Goal: Information Seeking & Learning: Check status

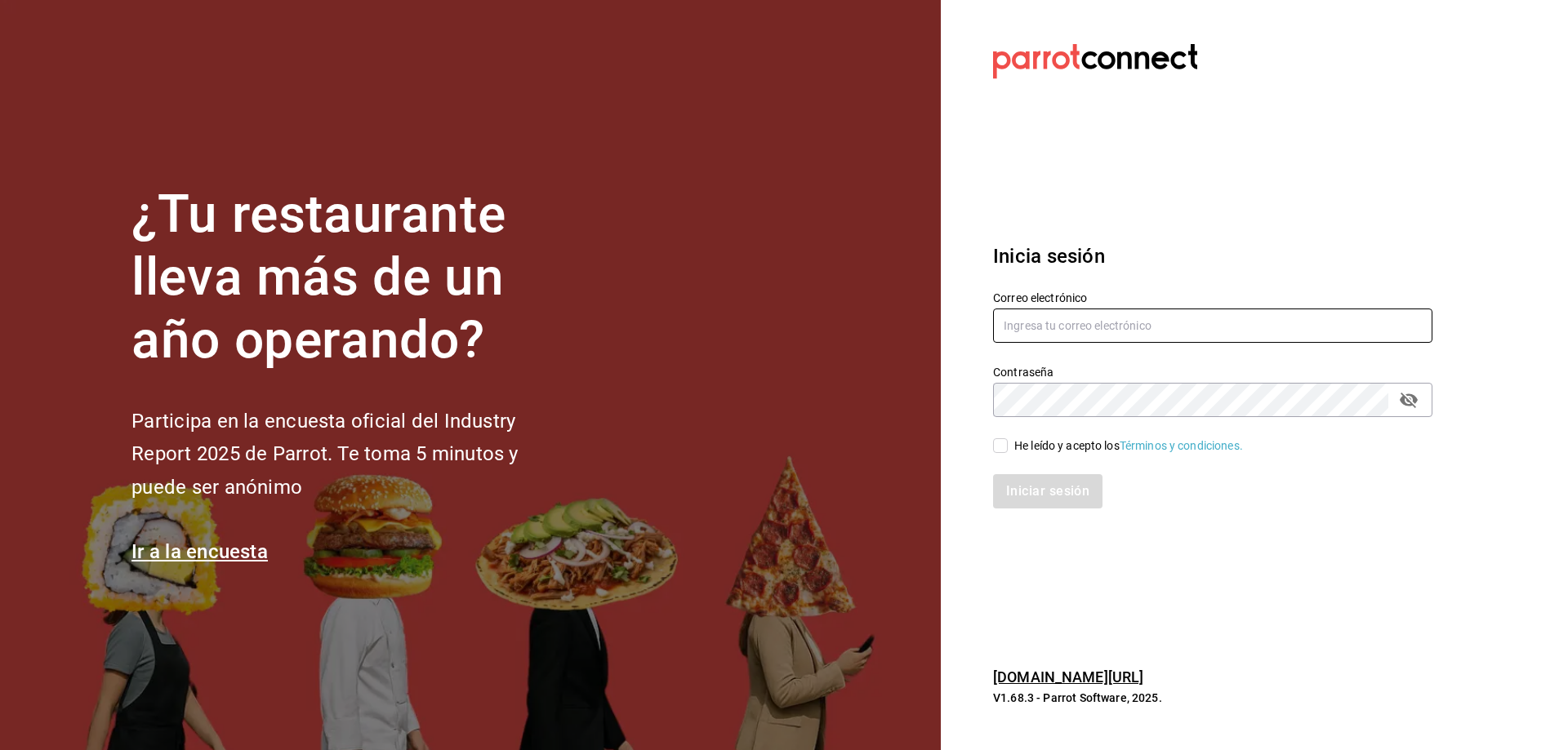
type input "[EMAIL_ADDRESS][DOMAIN_NAME]"
click at [1002, 450] on input "He leído y acepto los Términos y condiciones." at bounding box center [1000, 445] width 15 height 15
checkbox input "true"
click at [1036, 497] on button "Iniciar sesión" at bounding box center [1049, 491] width 111 height 34
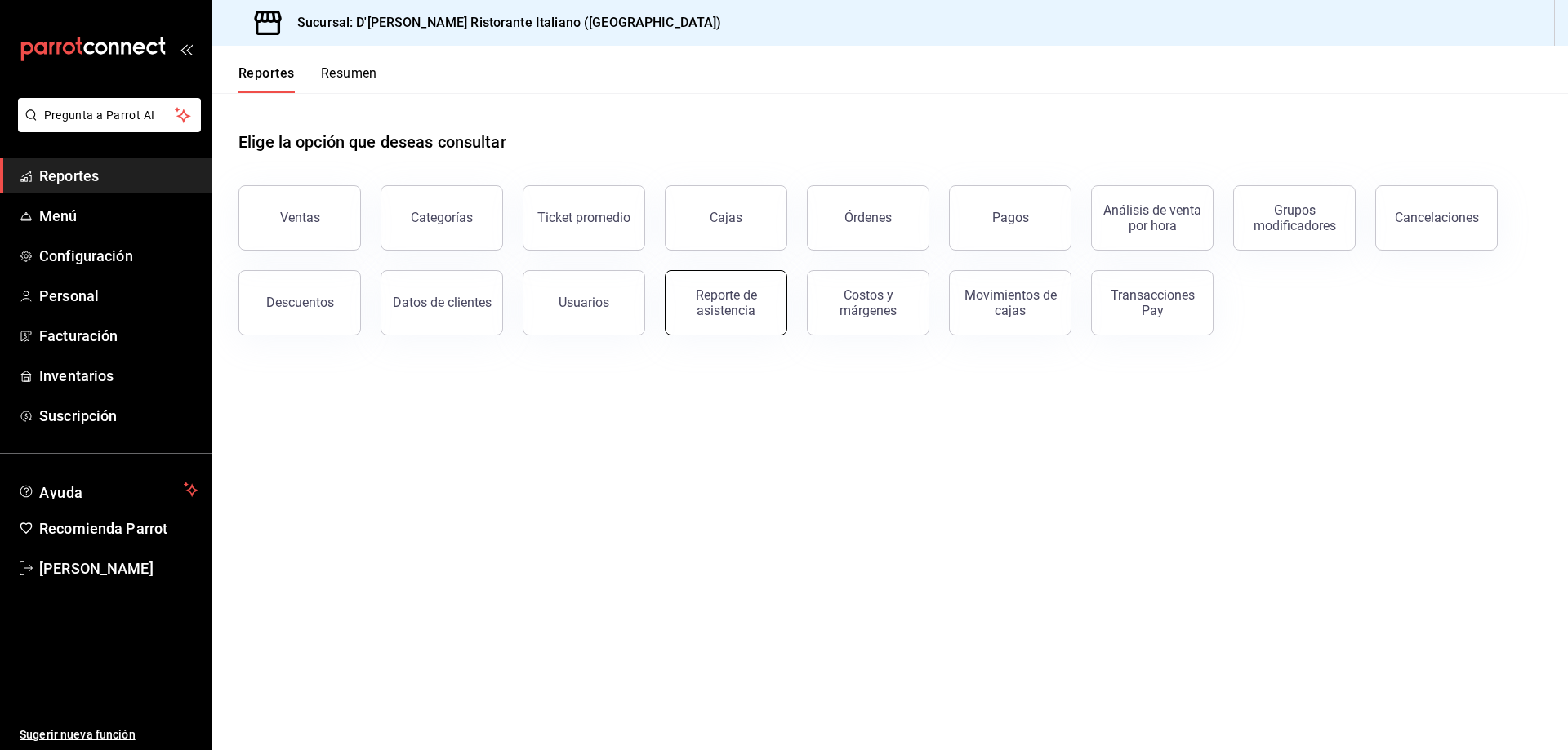
click at [725, 309] on div "Reporte de asistencia" at bounding box center [726, 303] width 102 height 31
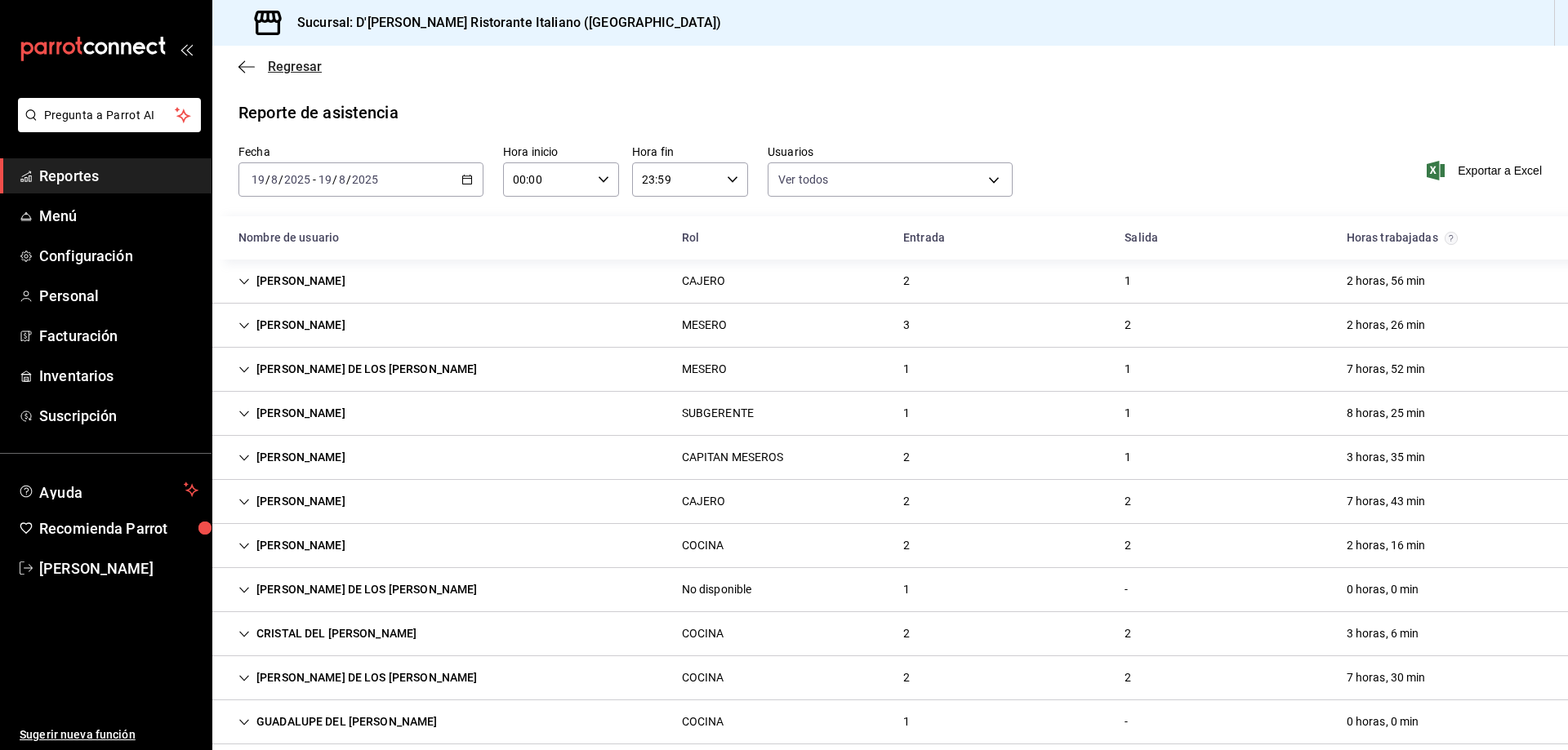
click at [290, 73] on span "Regresar" at bounding box center [295, 66] width 54 height 16
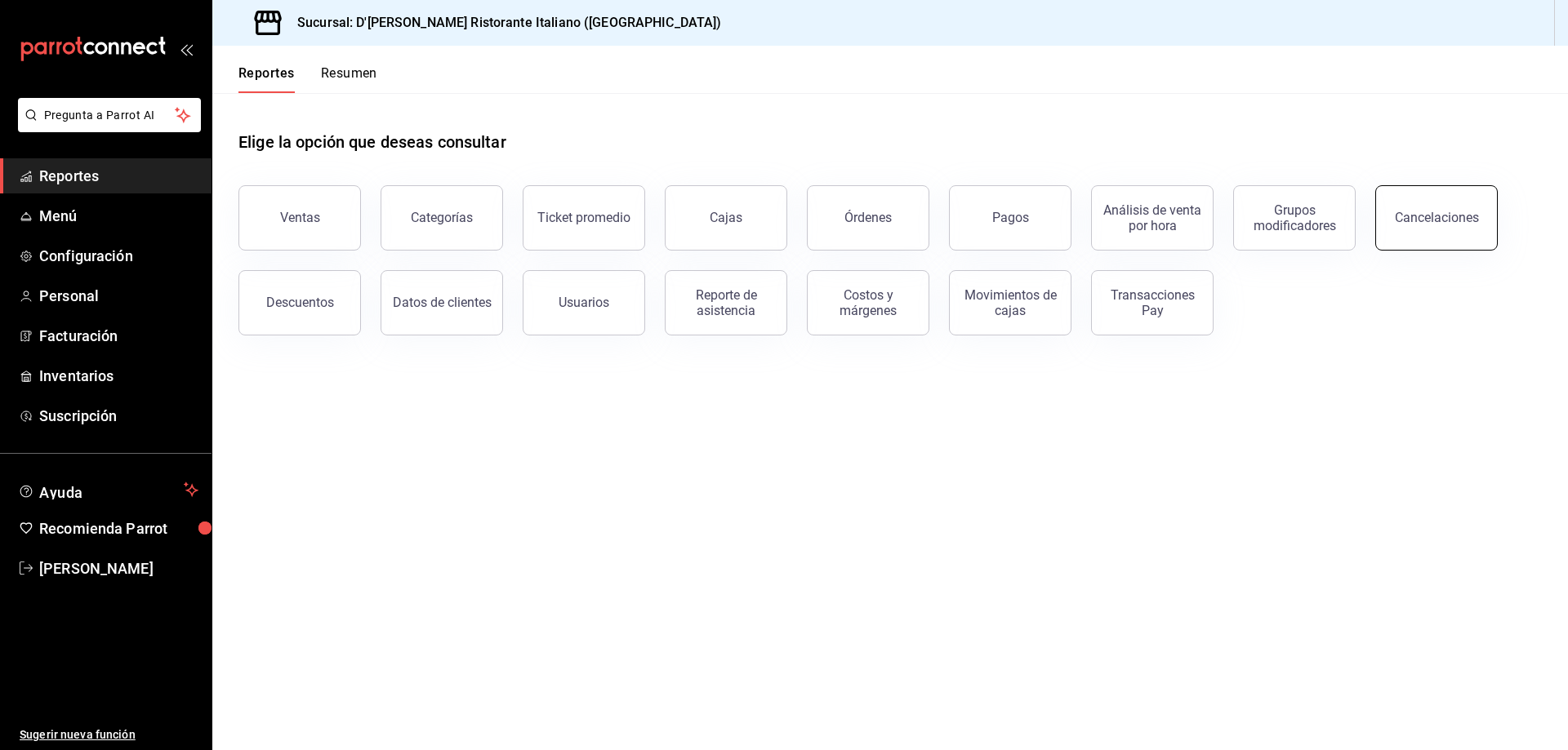
click at [1439, 221] on div "Cancelaciones" at bounding box center [1436, 217] width 84 height 16
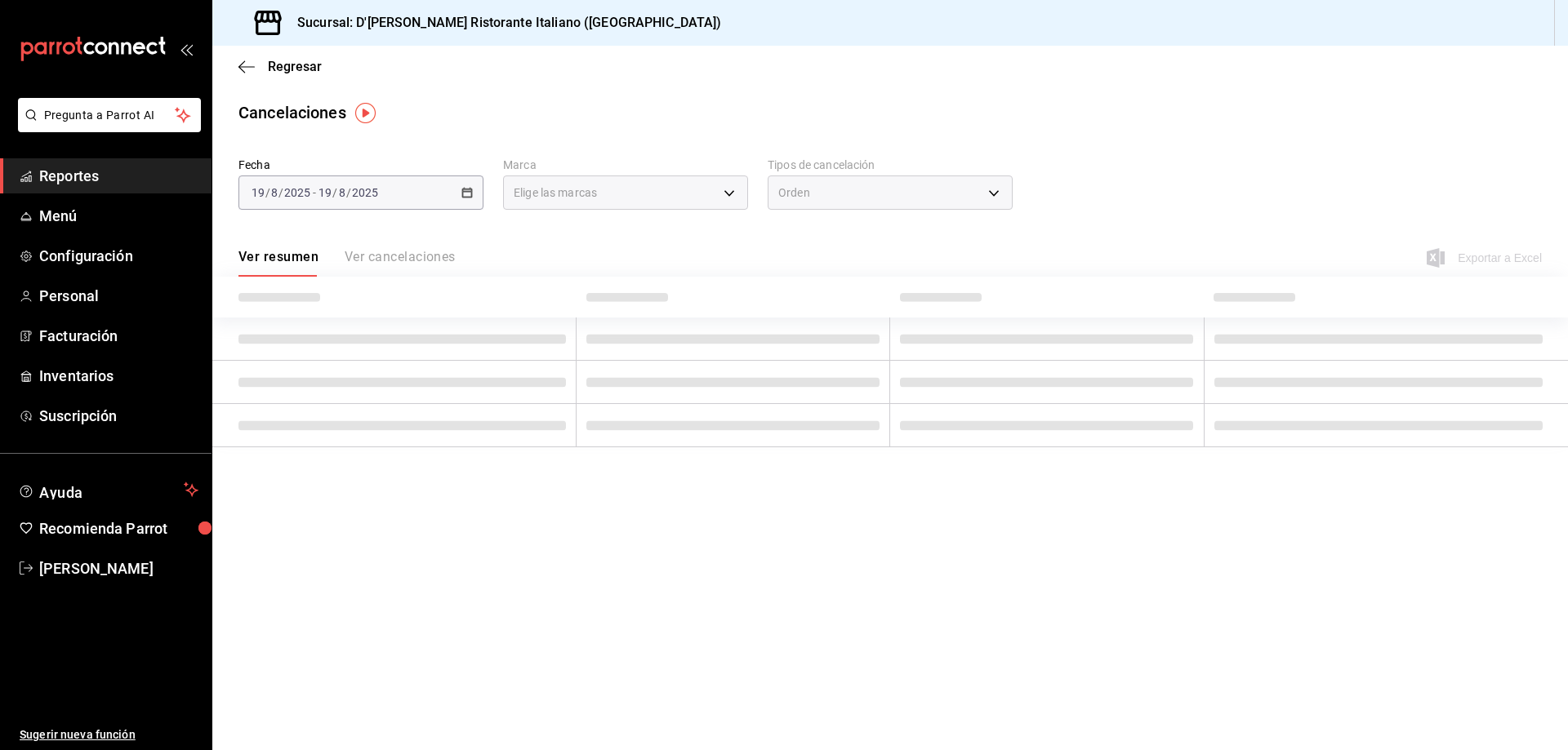
type input "[object Object]"
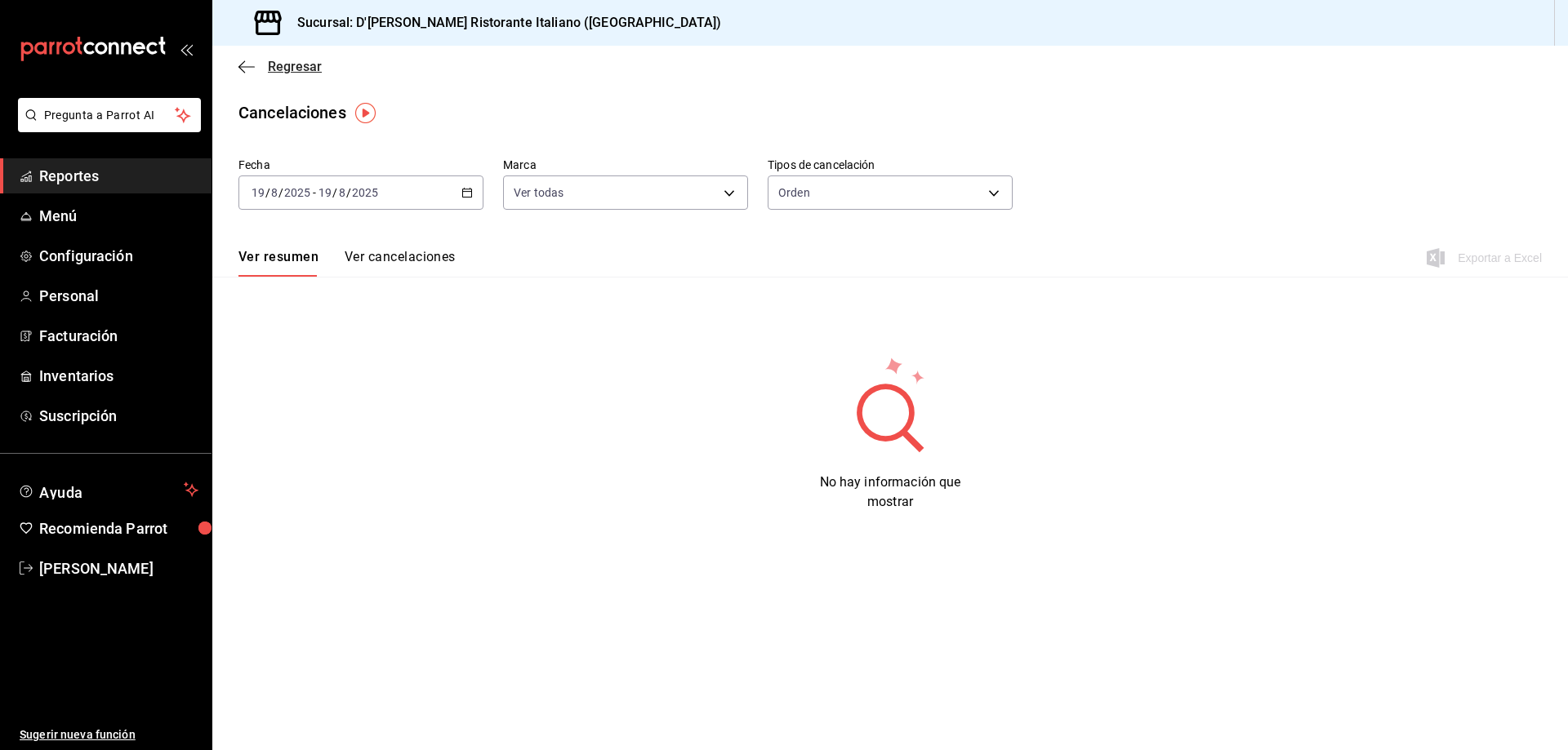
click at [288, 63] on span "Regresar" at bounding box center [295, 66] width 54 height 16
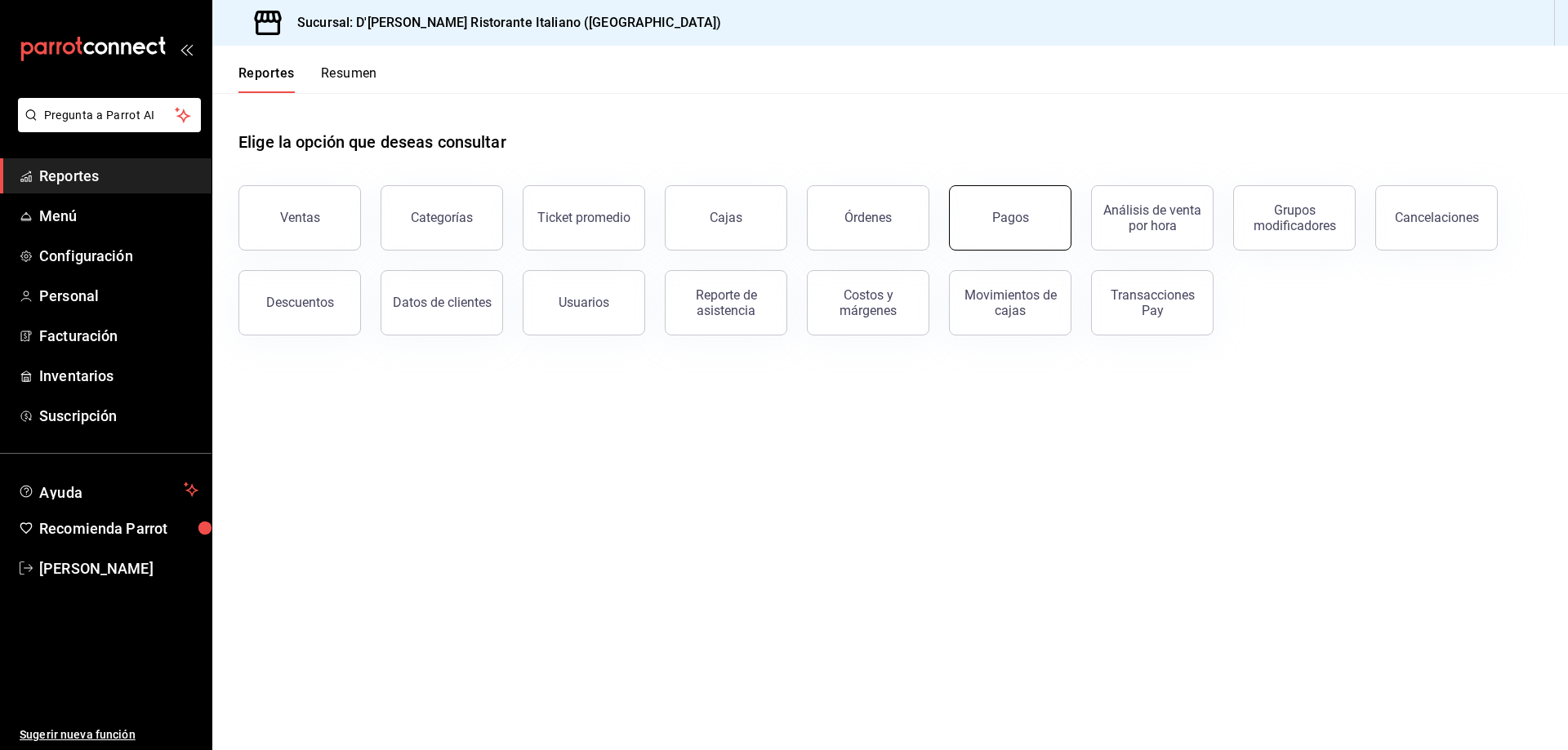
click at [1040, 207] on button "Pagos" at bounding box center [1009, 218] width 122 height 66
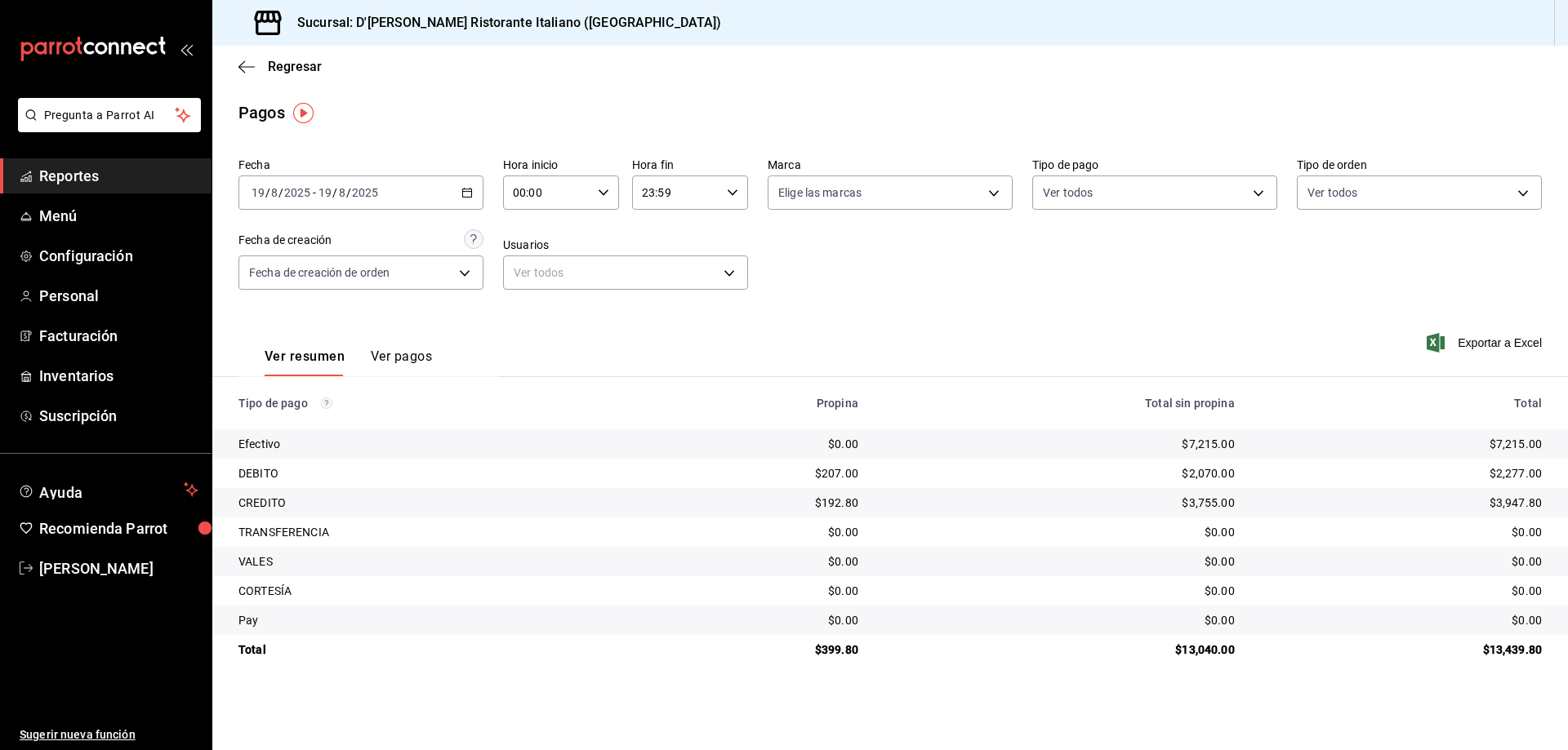
click at [402, 359] on button "Ver pagos" at bounding box center [401, 363] width 61 height 28
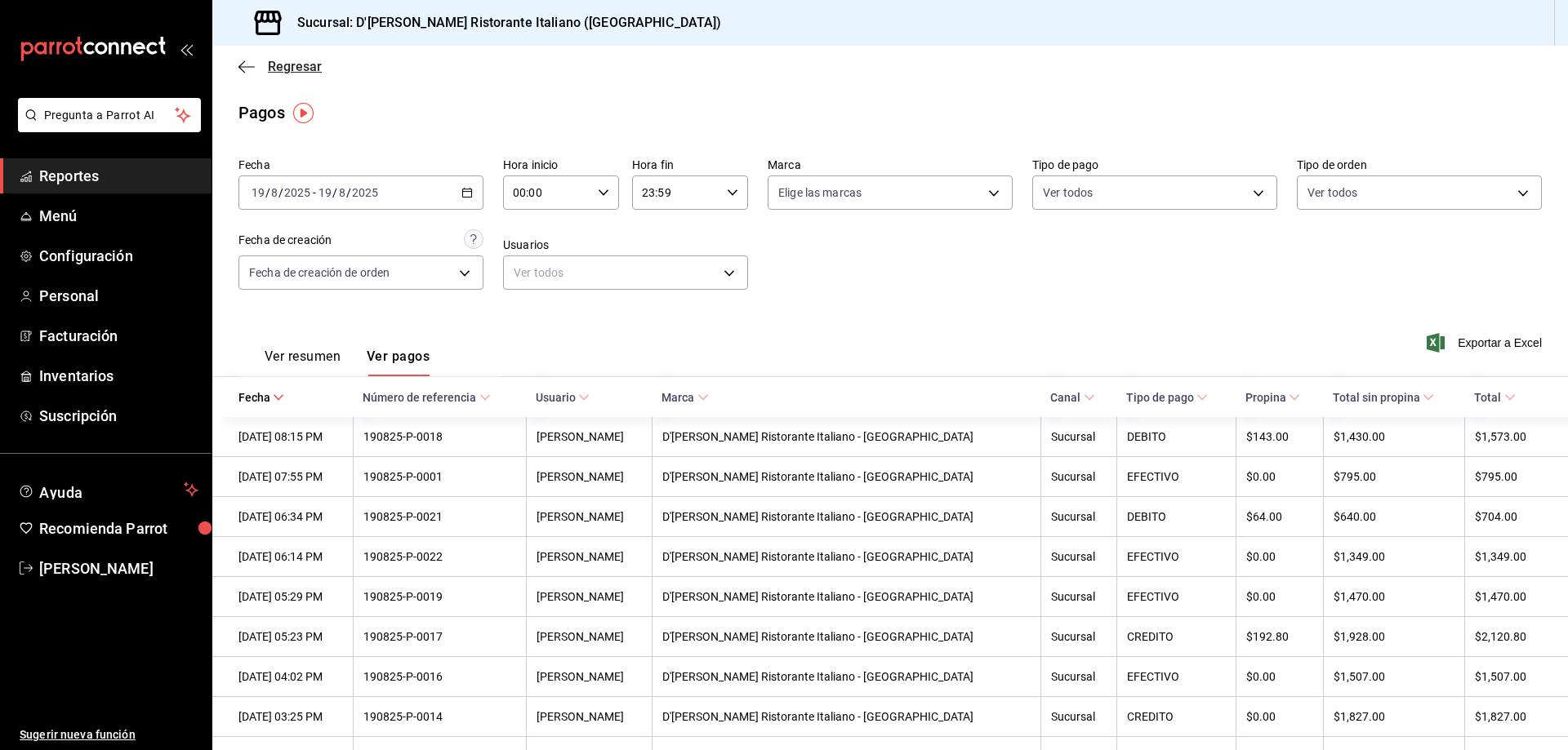
click at [283, 63] on span "Regresar" at bounding box center [295, 66] width 54 height 16
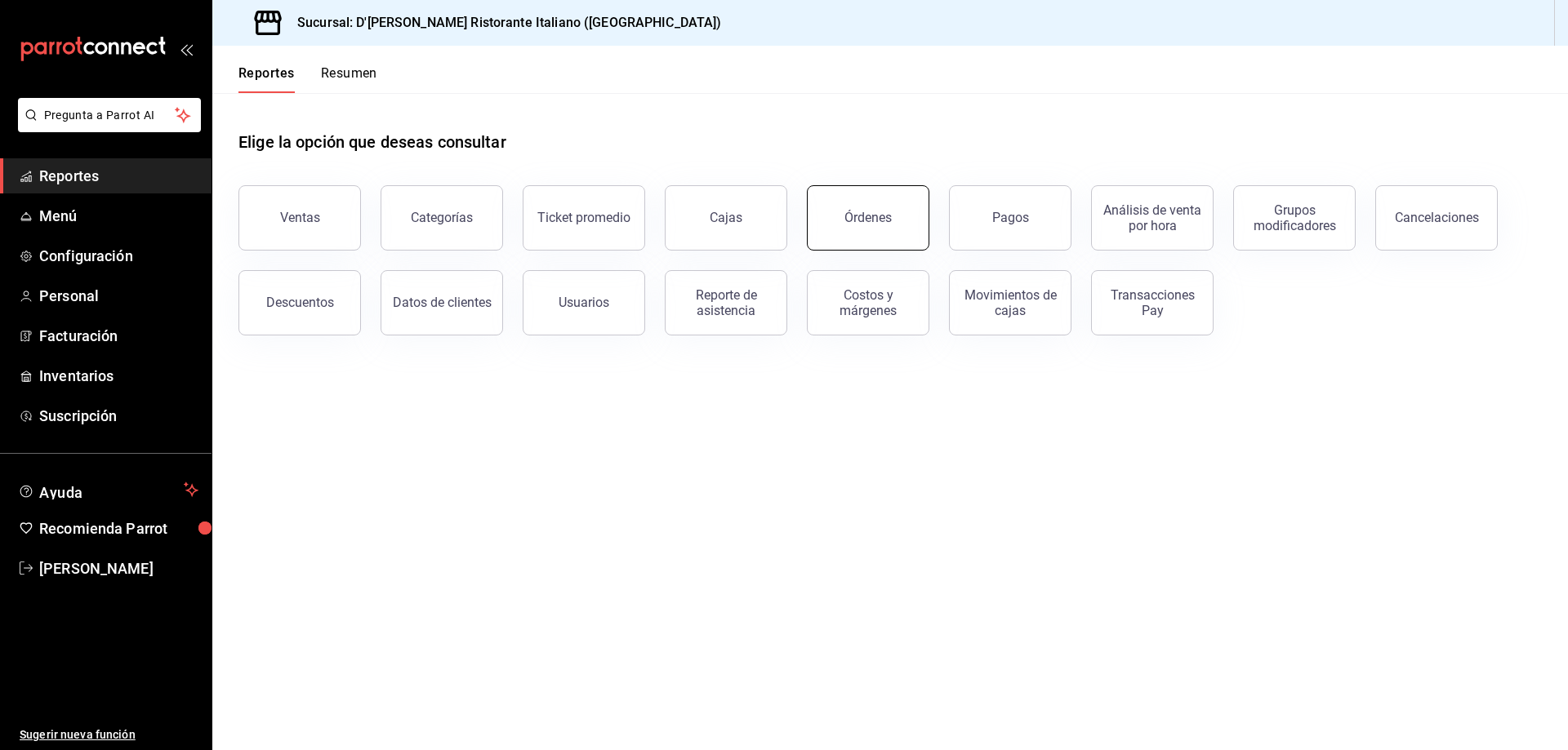
click at [850, 218] on div "Órdenes" at bounding box center [868, 217] width 48 height 16
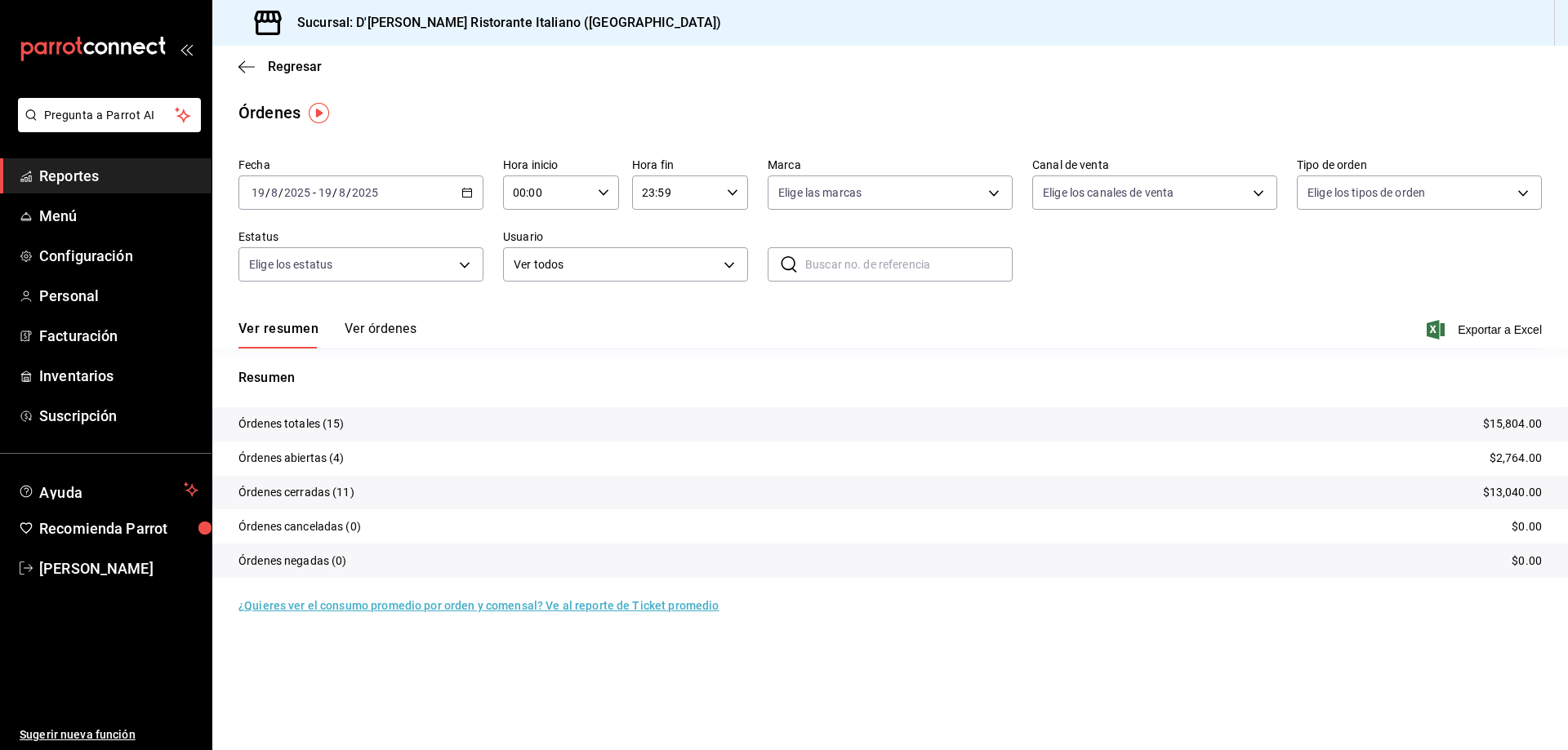
click at [385, 328] on button "Ver órdenes" at bounding box center [381, 335] width 72 height 28
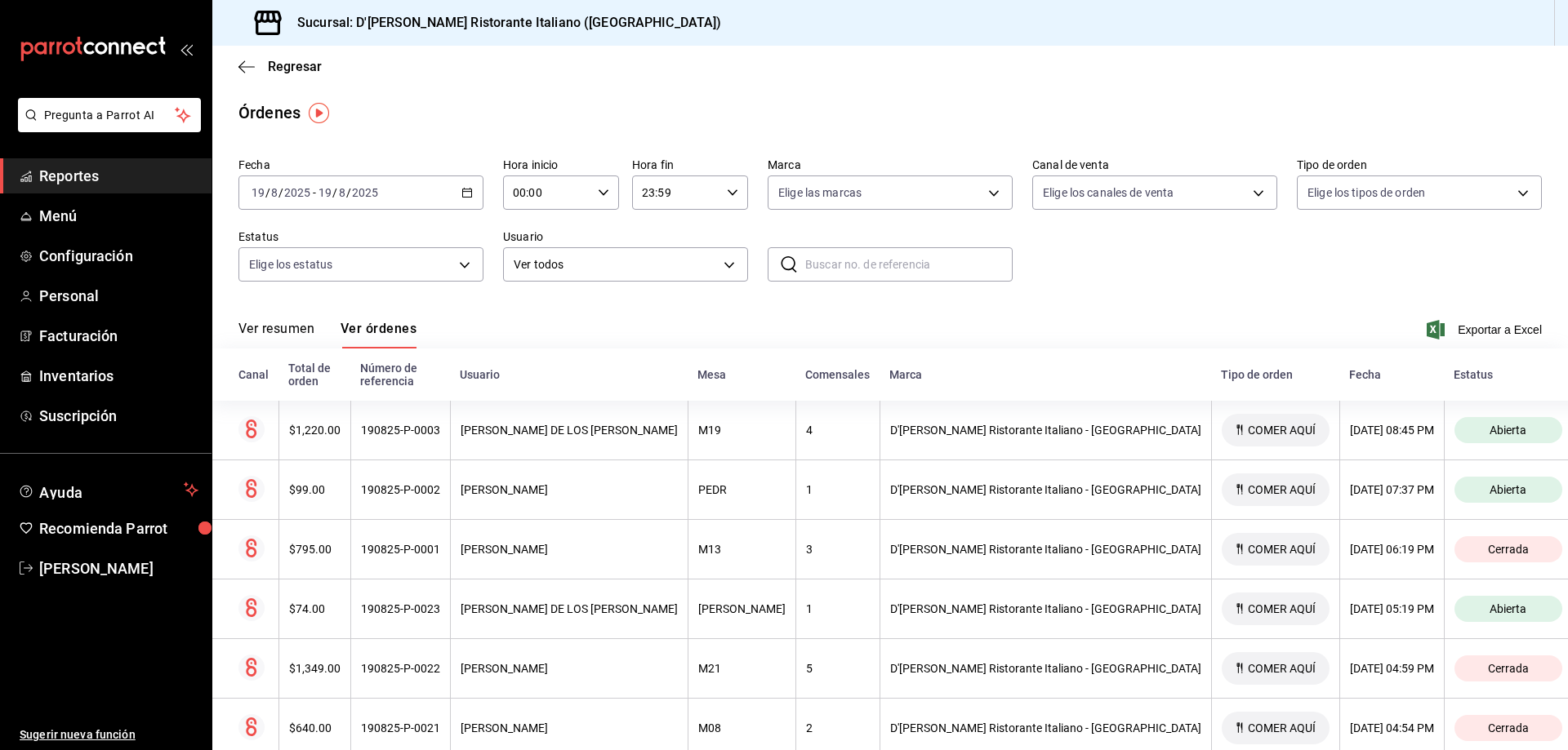
click at [290, 325] on button "Ver resumen" at bounding box center [276, 335] width 76 height 28
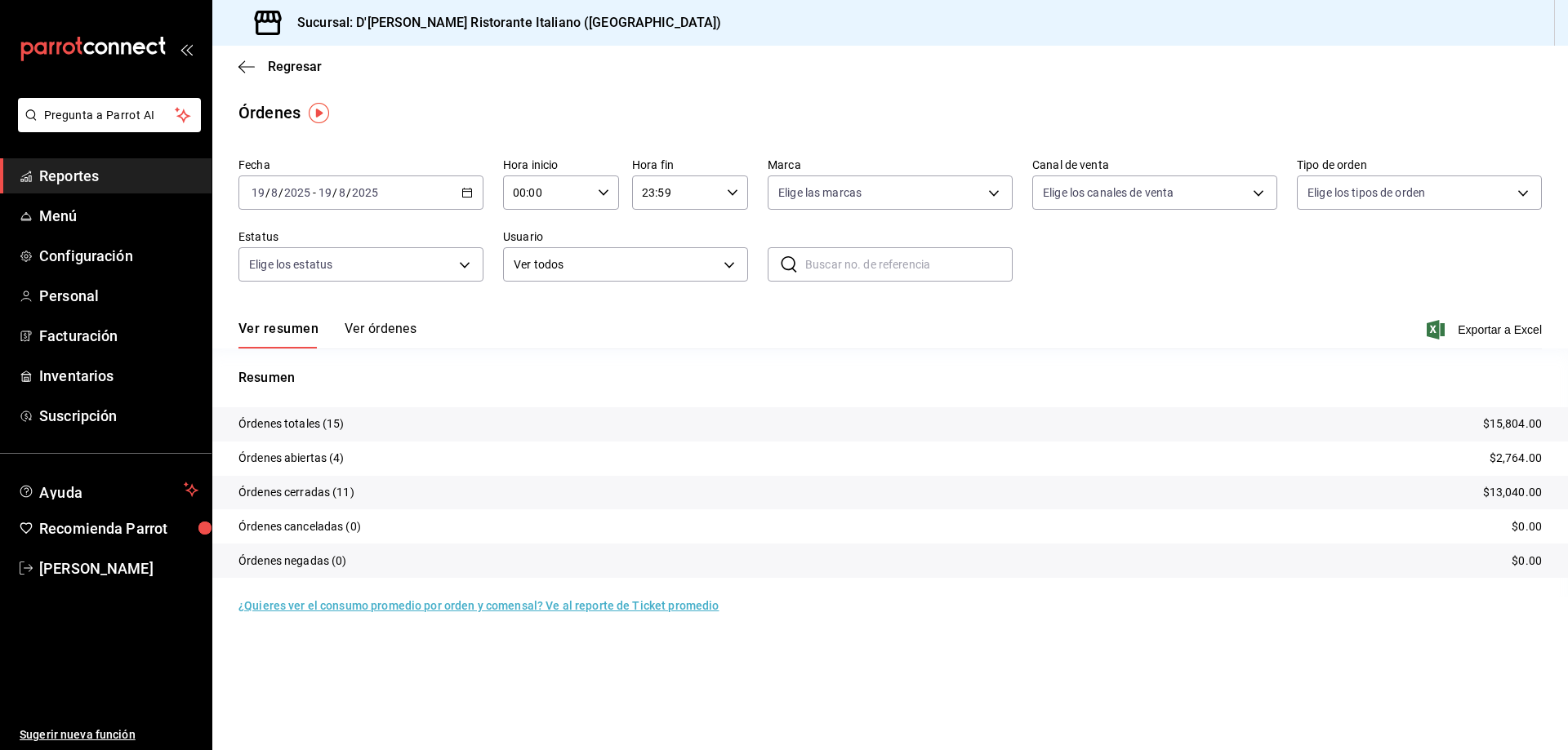
click at [391, 328] on button "Ver órdenes" at bounding box center [381, 335] width 72 height 28
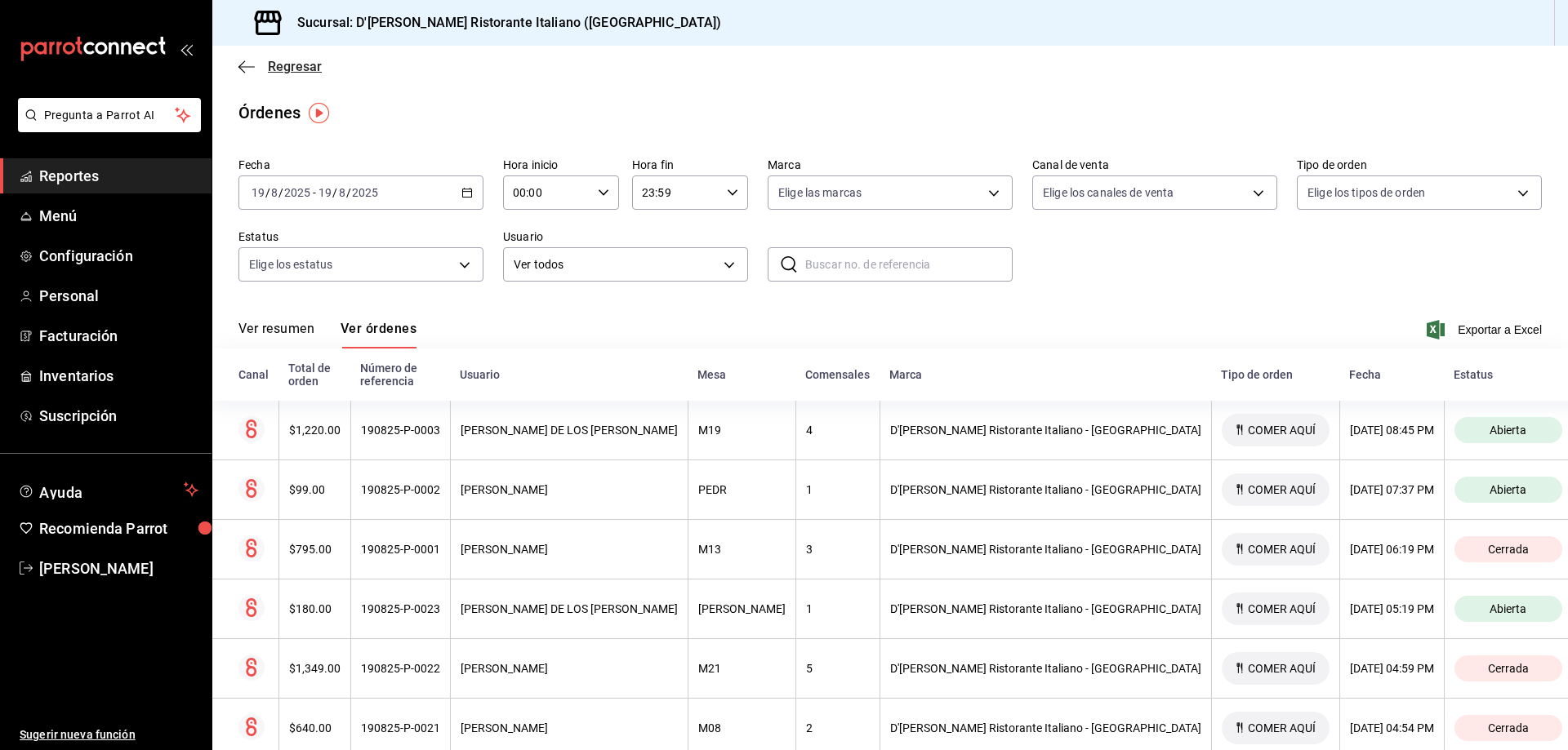
click at [279, 68] on span "Regresar" at bounding box center [295, 66] width 54 height 16
